Goal: Task Accomplishment & Management: Use online tool/utility

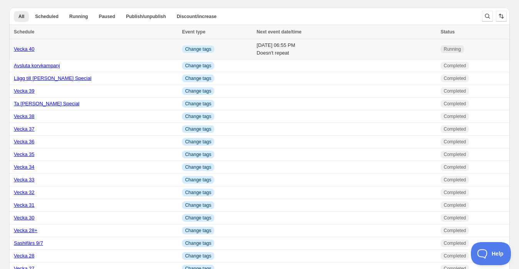
click at [29, 50] on link "Vecka 40" at bounding box center [24, 49] width 21 height 6
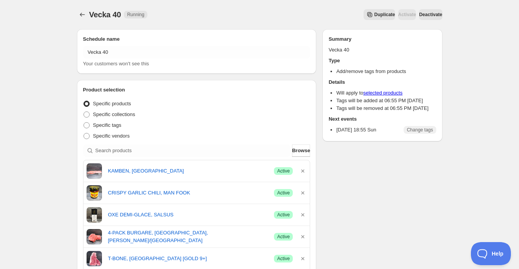
click at [374, 13] on span "Duplicate" at bounding box center [384, 15] width 21 height 6
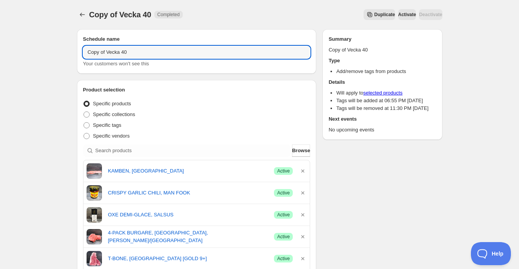
drag, startPoint x: 105, startPoint y: 52, endPoint x: 48, endPoint y: 54, distance: 56.6
click at [126, 51] on input "Vecka 40" at bounding box center [196, 52] width 227 height 12
type input "Vecka 41"
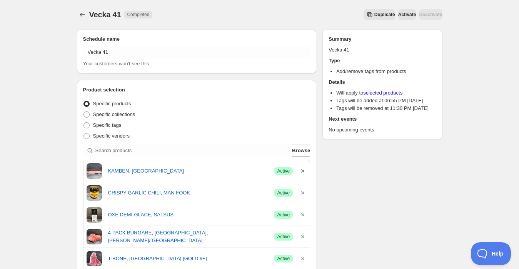
click at [301, 169] on icon "button" at bounding box center [303, 171] width 8 height 8
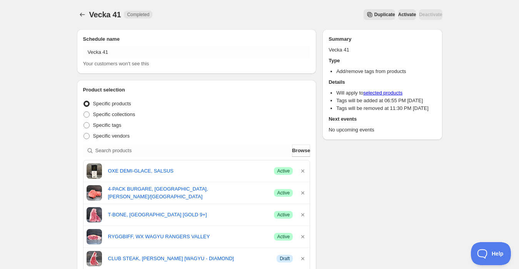
click at [301, 169] on icon "button" at bounding box center [303, 171] width 8 height 8
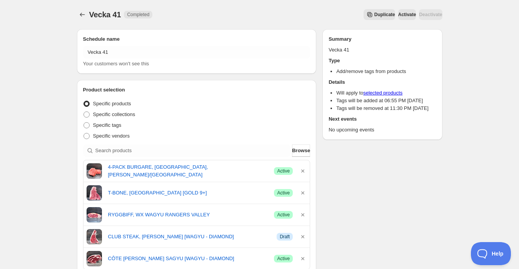
click at [301, 169] on icon "button" at bounding box center [303, 171] width 8 height 8
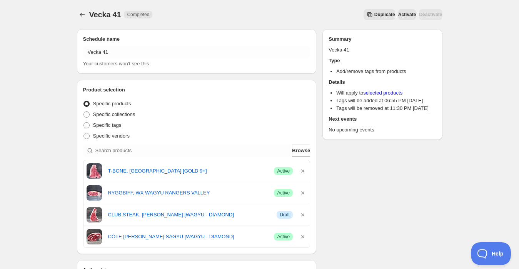
click at [301, 169] on icon "button" at bounding box center [303, 171] width 8 height 8
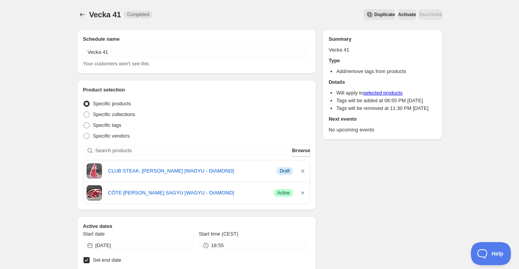
click at [301, 169] on icon "button" at bounding box center [303, 171] width 8 height 8
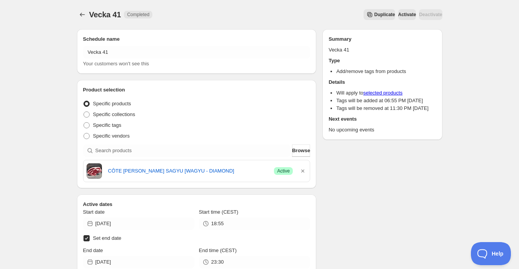
click at [301, 169] on icon "button" at bounding box center [303, 171] width 8 height 8
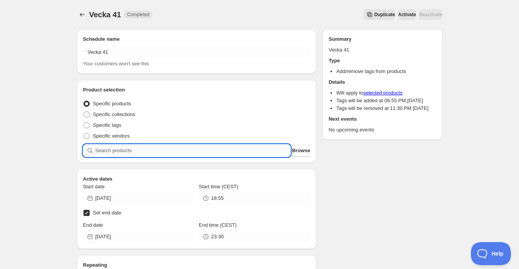
click at [162, 148] on input "search" at bounding box center [192, 151] width 195 height 12
type input "h"
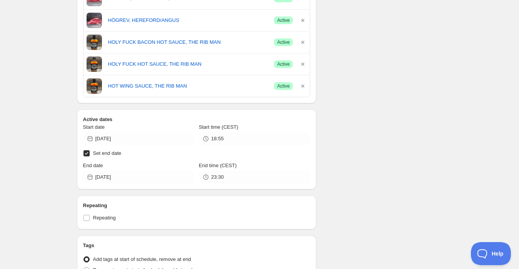
scroll to position [299, 0]
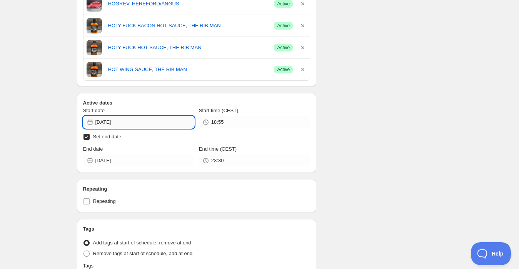
click at [128, 122] on input "2025-09-28" at bounding box center [144, 122] width 99 height 12
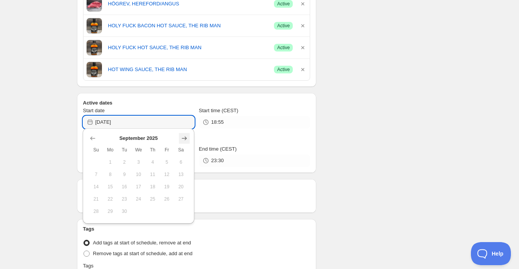
click at [182, 137] on icon "Show next month, October 2025" at bounding box center [184, 139] width 8 height 8
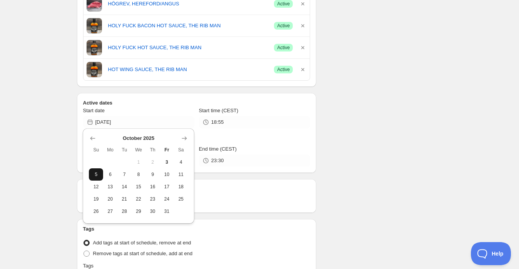
click at [97, 175] on span "5" at bounding box center [96, 175] width 8 height 6
type input "2025-10-05"
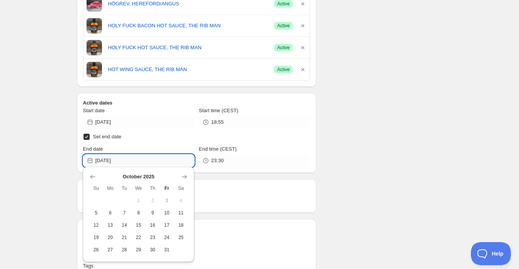
click at [135, 160] on input "2025-10-03" at bounding box center [144, 161] width 99 height 12
click at [95, 225] on span "12" at bounding box center [96, 225] width 8 height 6
type input "2025-10-12"
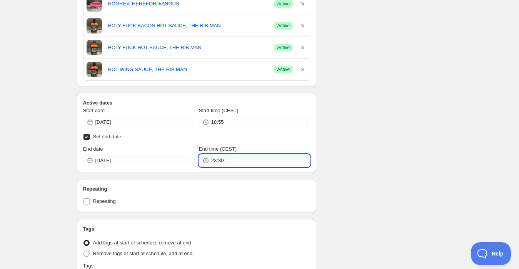
click at [212, 160] on input "23:30" at bounding box center [260, 161] width 99 height 12
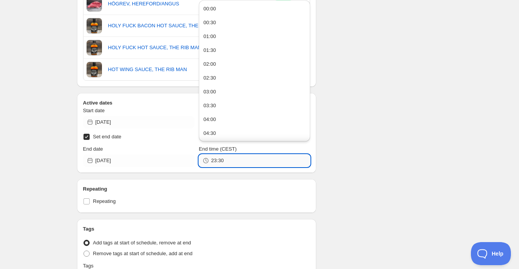
click at [213, 160] on input "23:30" at bounding box center [260, 161] width 99 height 12
type input "18:55"
click at [66, 166] on div "Vecka 41. This page is ready Vecka 41 Completed Duplicate Activate Deactivate M…" at bounding box center [259, 52] width 519 height 703
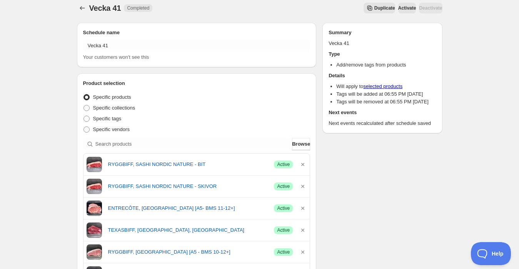
scroll to position [0, 0]
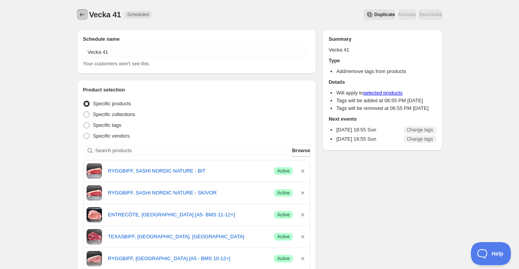
click at [82, 12] on icon "Schedules" at bounding box center [82, 15] width 8 height 8
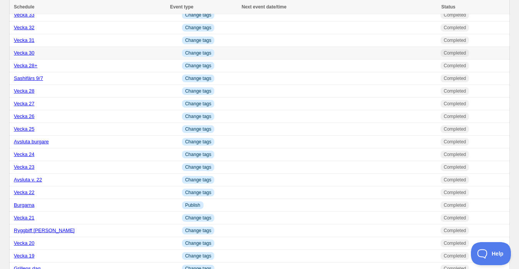
scroll to position [299, 0]
